Goal: Register for event/course

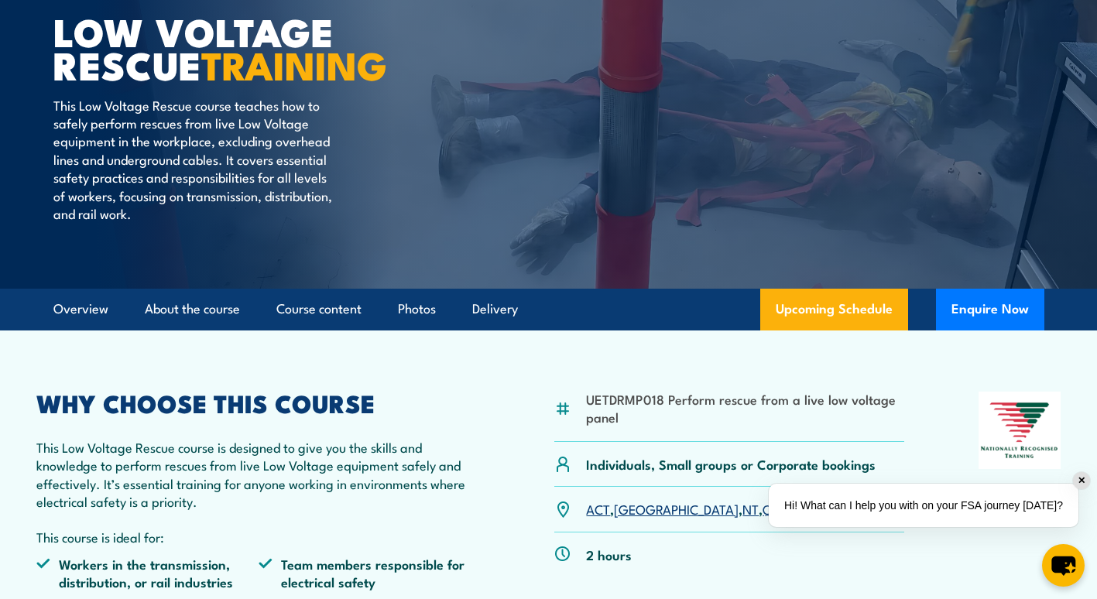
scroll to position [232, 0]
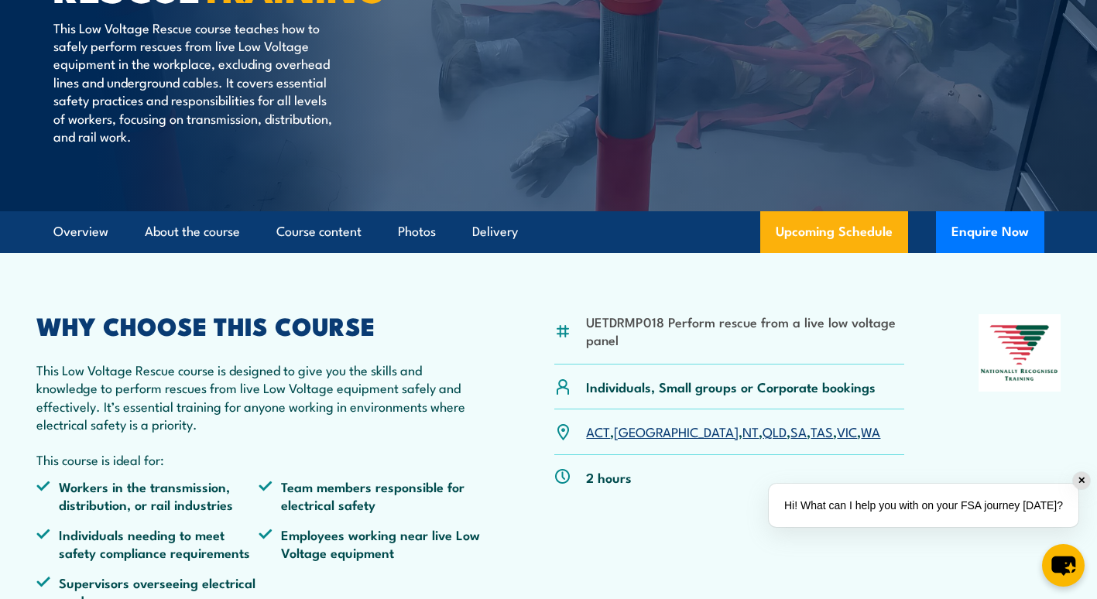
click at [762, 433] on link "QLD" at bounding box center [774, 431] width 24 height 19
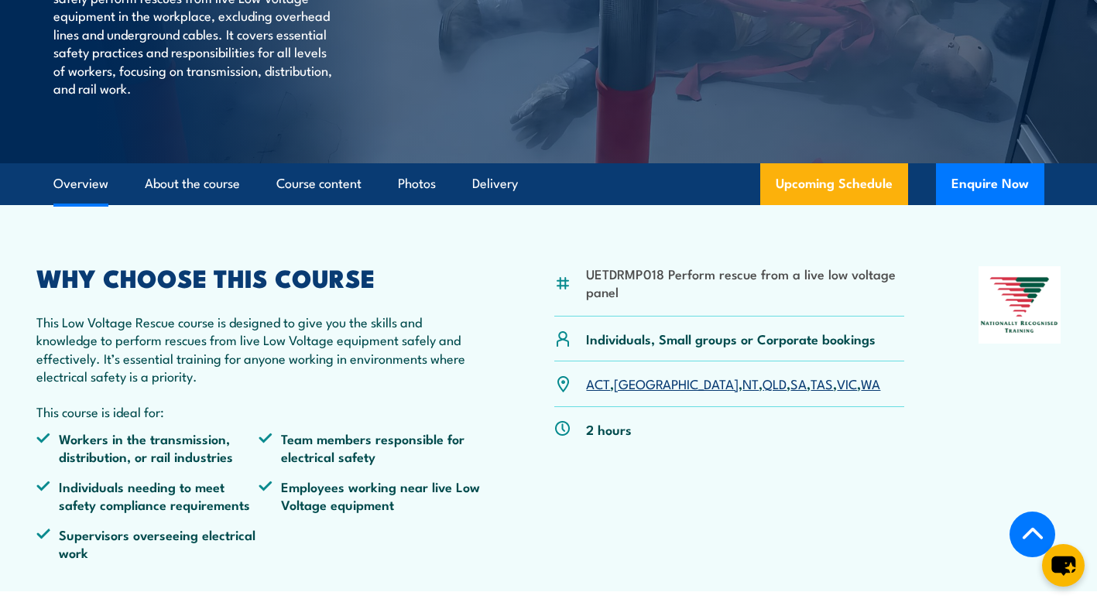
scroll to position [310, 0]
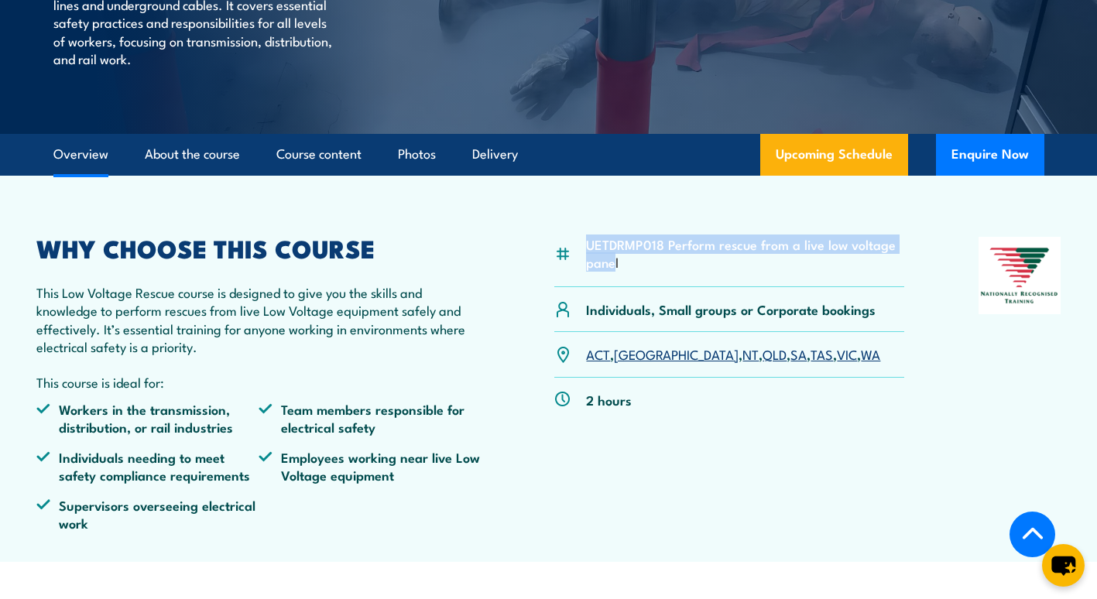
drag, startPoint x: 587, startPoint y: 245, endPoint x: 617, endPoint y: 256, distance: 32.1
click at [617, 256] on li "UETDRMP018 Perform rescue from a live low voltage panel" at bounding box center [745, 253] width 318 height 36
drag, startPoint x: 617, startPoint y: 256, endPoint x: 603, endPoint y: 256, distance: 13.9
copy li "UETDRMP018 Perform rescue from a live low voltage pane"
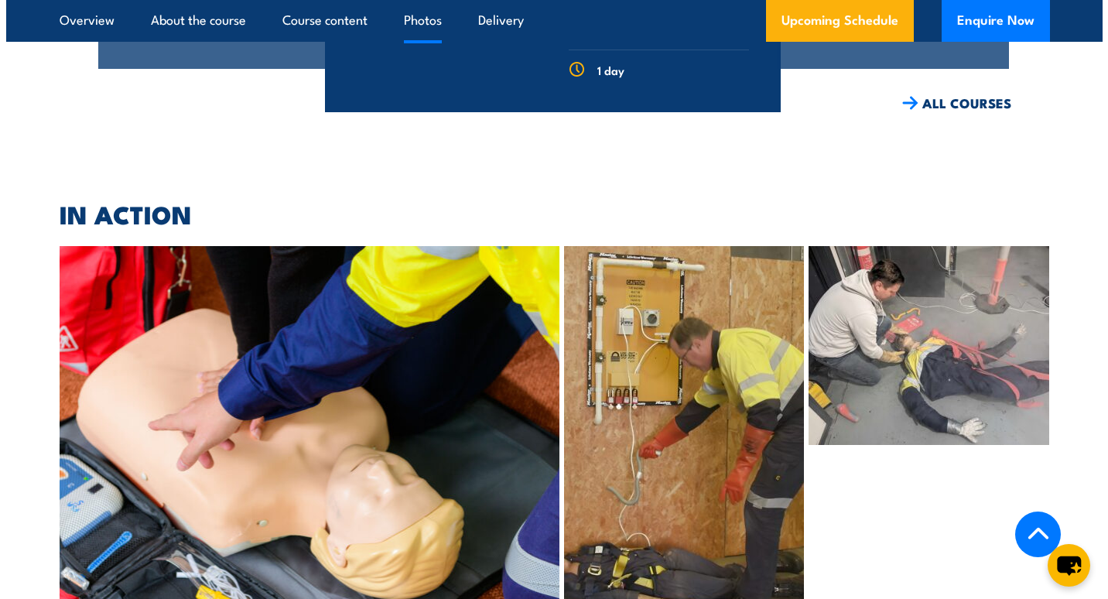
scroll to position [3396, 0]
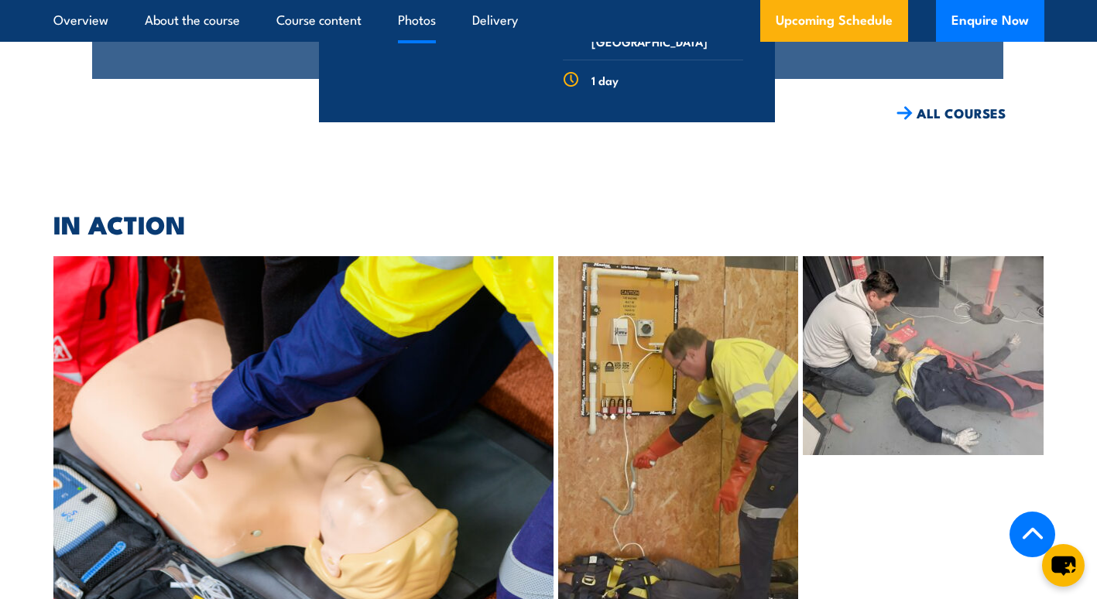
click at [659, 404] on img at bounding box center [678, 457] width 240 height 402
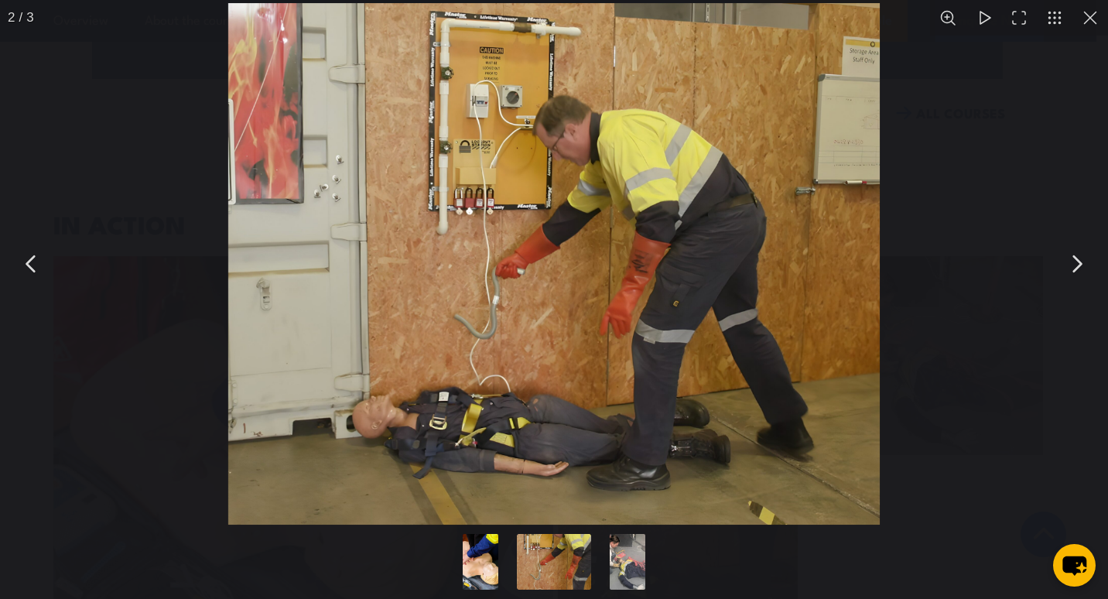
click at [1075, 261] on button "You can close this modal content with the ESC key" at bounding box center [1076, 264] width 39 height 39
